Goal: Task Accomplishment & Management: Use online tool/utility

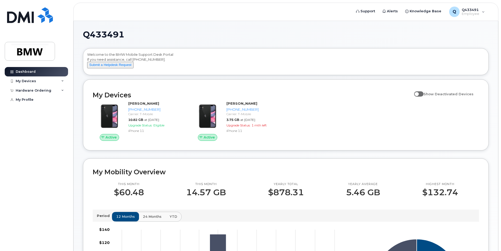
click at [423, 97] on span at bounding box center [418, 93] width 9 height 5
click at [418, 93] on input "Show Deactivated Devices" at bounding box center [416, 91] width 4 height 4
click at [423, 97] on span at bounding box center [418, 93] width 9 height 5
click at [418, 93] on input "Show Deactivated Devices" at bounding box center [416, 91] width 4 height 4
checkbox input "false"
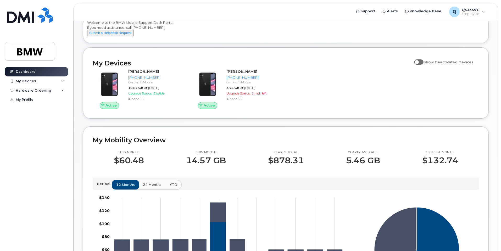
scroll to position [32, 0]
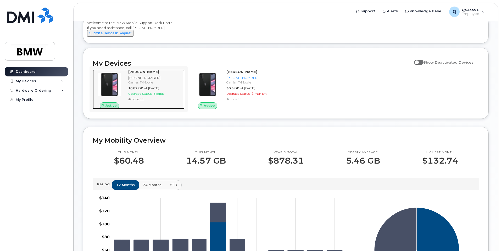
click at [150, 101] on div "iPhone 11" at bounding box center [155, 99] width 54 height 4
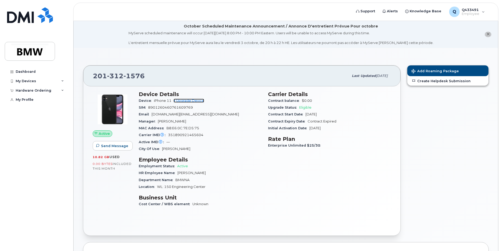
click at [185, 101] on link "+ Upgrade Device" at bounding box center [188, 101] width 31 height 4
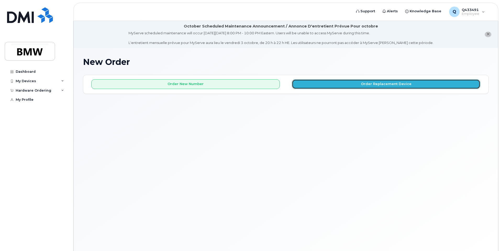
click at [392, 83] on button "Order Replacement Device" at bounding box center [386, 84] width 188 height 10
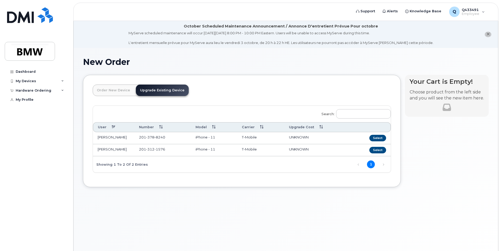
click at [168, 147] on td "201 312 1576" at bounding box center [162, 150] width 57 height 12
click at [382, 148] on button "Select" at bounding box center [377, 150] width 17 height 7
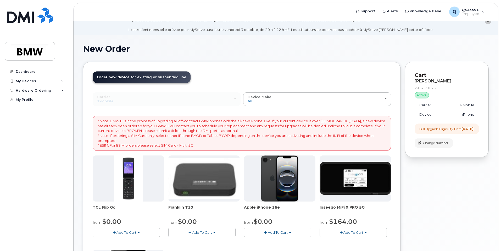
scroll to position [162, 0]
